Goal: Information Seeking & Learning: Find specific fact

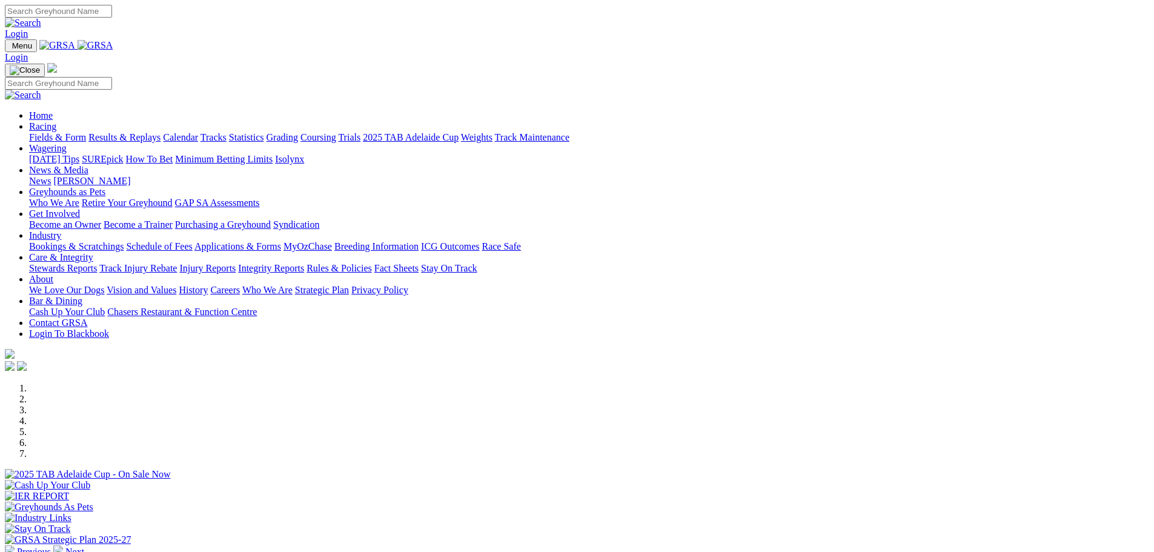
click at [112, 17] on input "Search" at bounding box center [58, 11] width 107 height 13
type input "[PERSON_NAME] redeem"
click at [41, 18] on img at bounding box center [23, 23] width 36 height 11
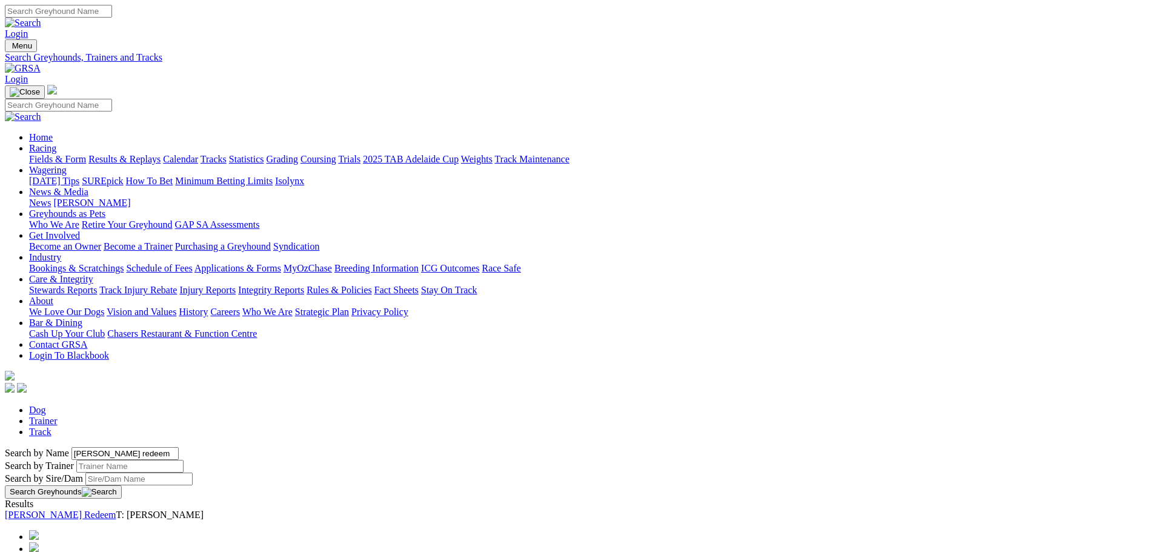
click at [116, 510] on link "Minter Redeem" at bounding box center [61, 515] width 112 height 10
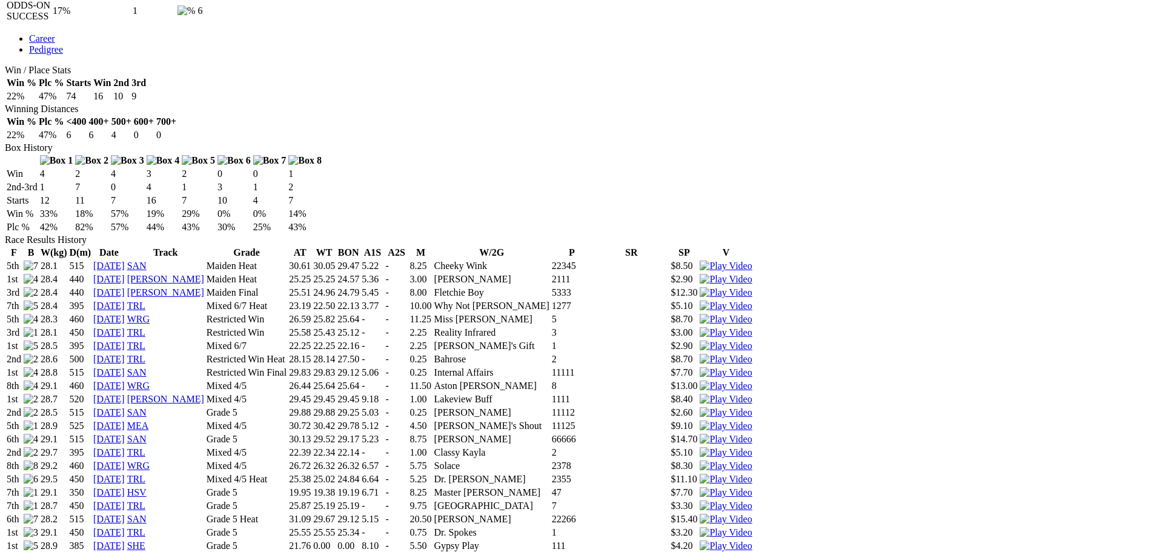
scroll to position [485, 0]
